Goal: Find specific page/section: Find specific page/section

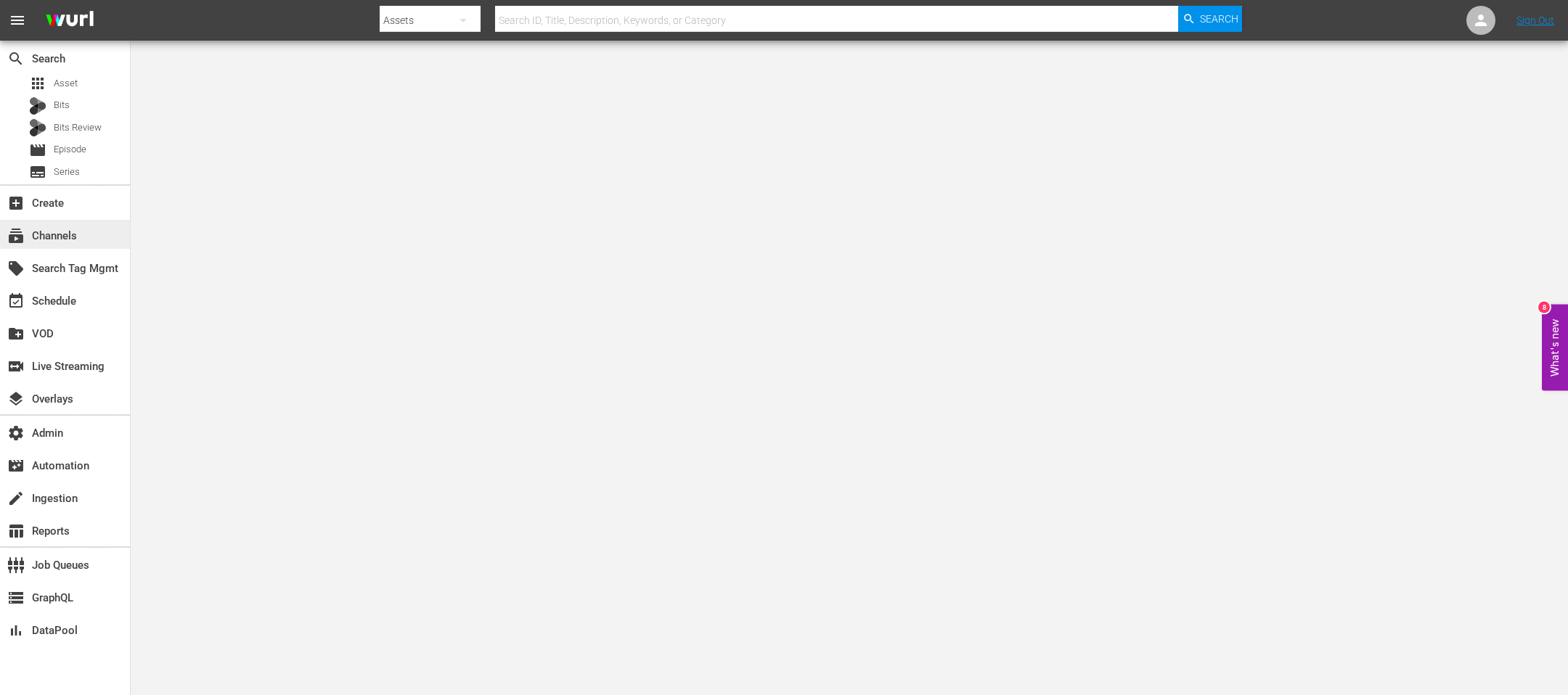
click at [79, 228] on div "subscriptions Channels" at bounding box center [40, 234] width 81 height 13
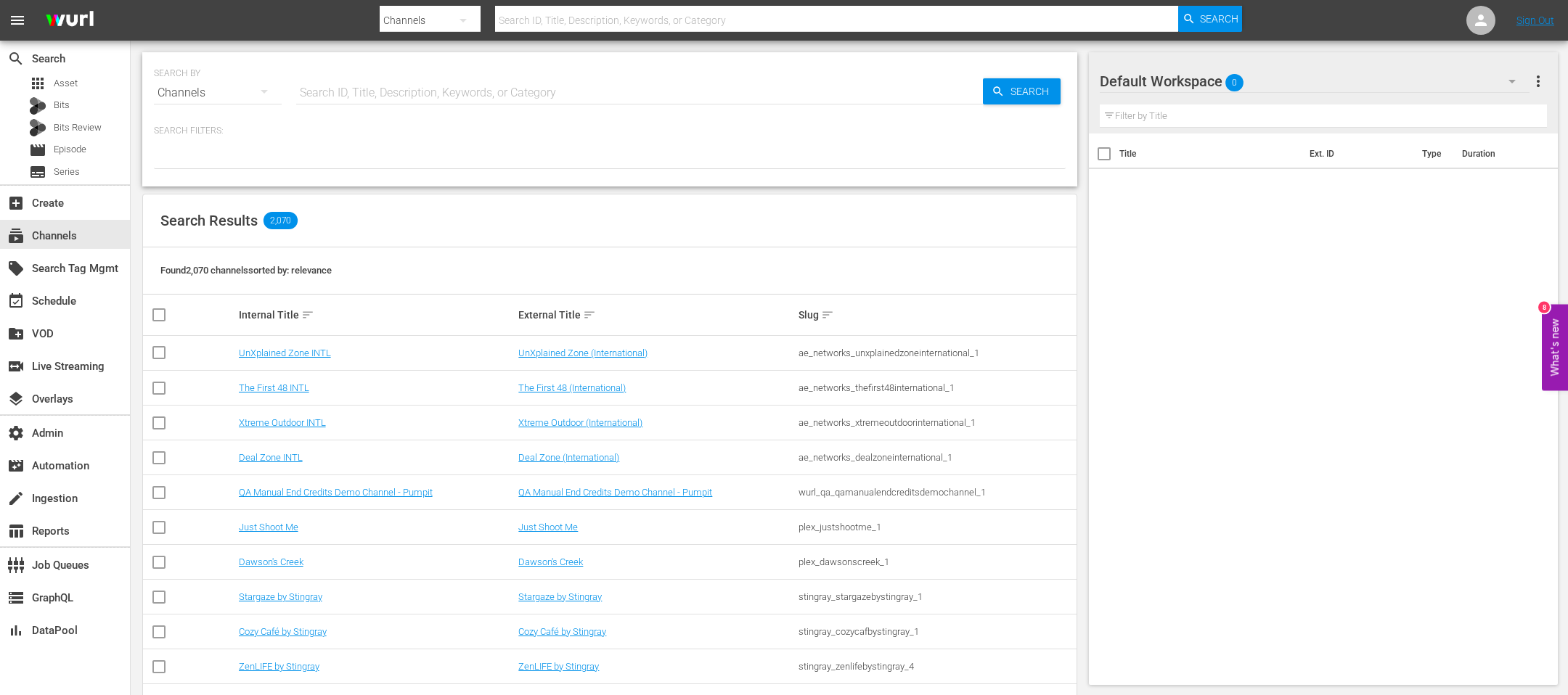
click at [487, 106] on input "text" at bounding box center [639, 93] width 686 height 35
click at [488, 103] on input "text" at bounding box center [639, 93] width 686 height 35
type input "bellator"
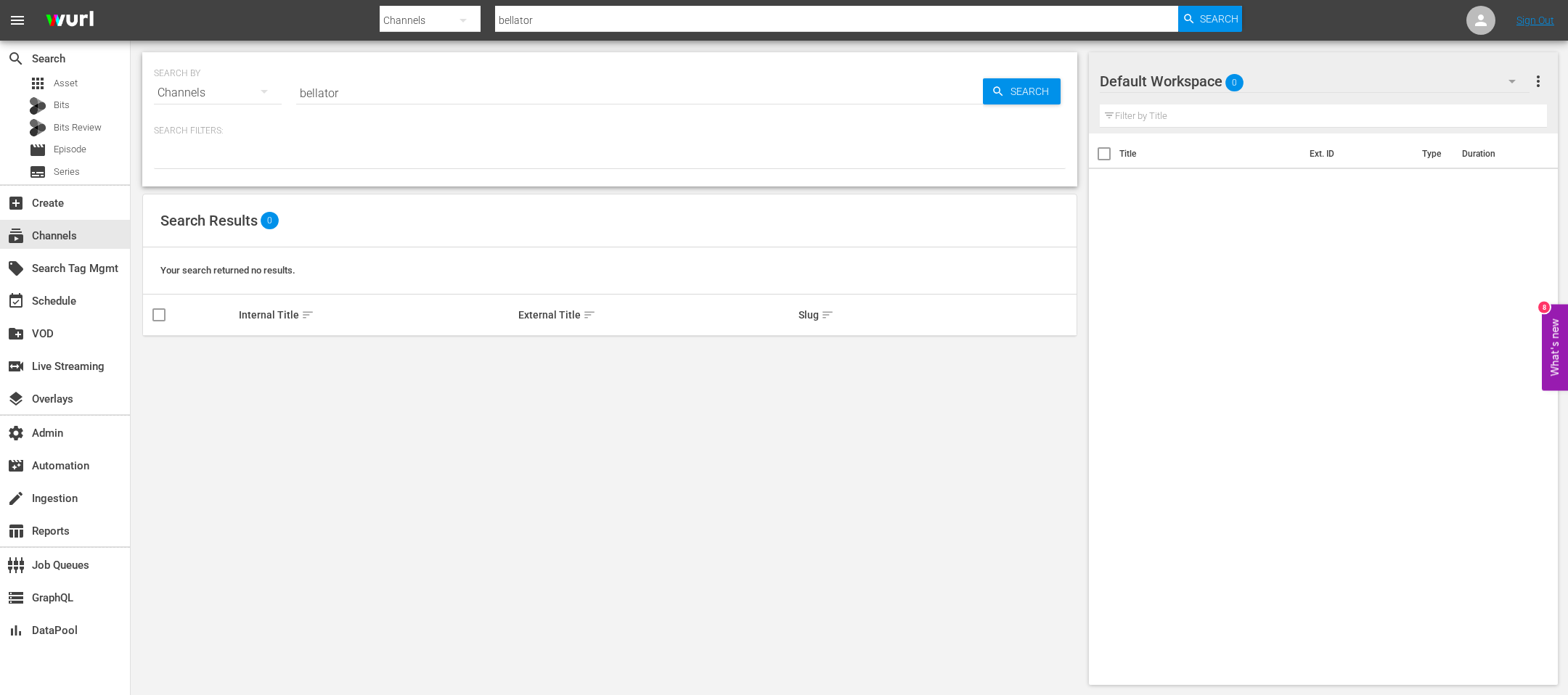
click at [426, 110] on div "SEARCH BY Search By Channels Search ID, Title, Description, Keywords, or Catego…" at bounding box center [609, 120] width 935 height 134
drag, startPoint x: 424, startPoint y: 99, endPoint x: 412, endPoint y: 99, distance: 12.0
click at [412, 99] on input "bellator" at bounding box center [639, 93] width 686 height 35
type input "pfl"
